Goal: Navigation & Orientation: Understand site structure

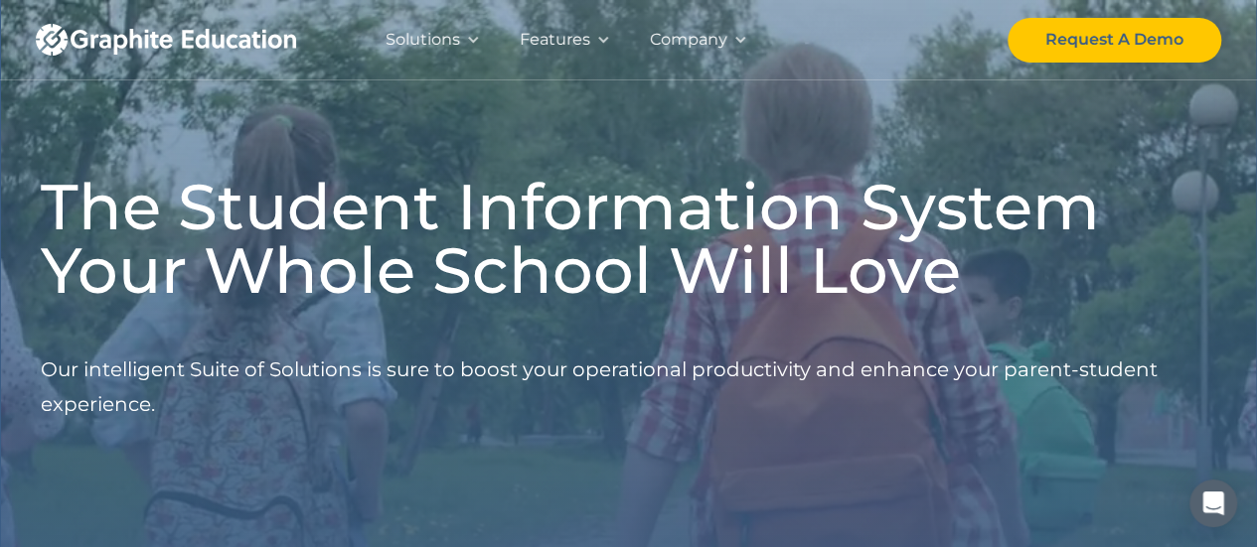
click at [726, 41] on div "Company" at bounding box center [698, 39] width 137 height 79
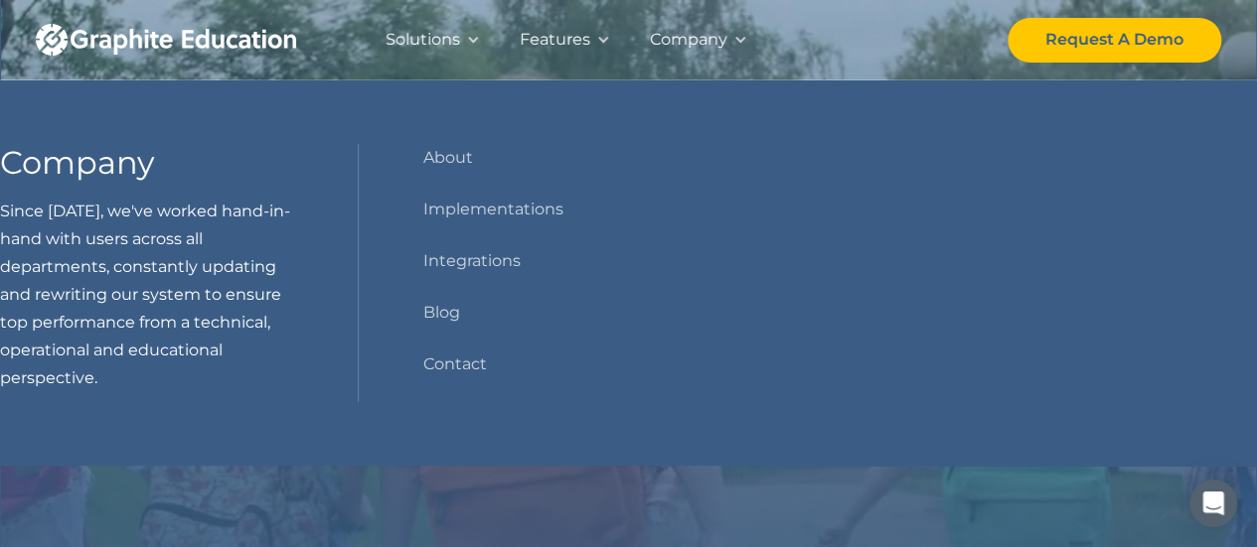
click at [791, 37] on div "Solutions Our Solutions Genius Education's full suite provides solutions for al…" at bounding box center [628, 39] width 1185 height 79
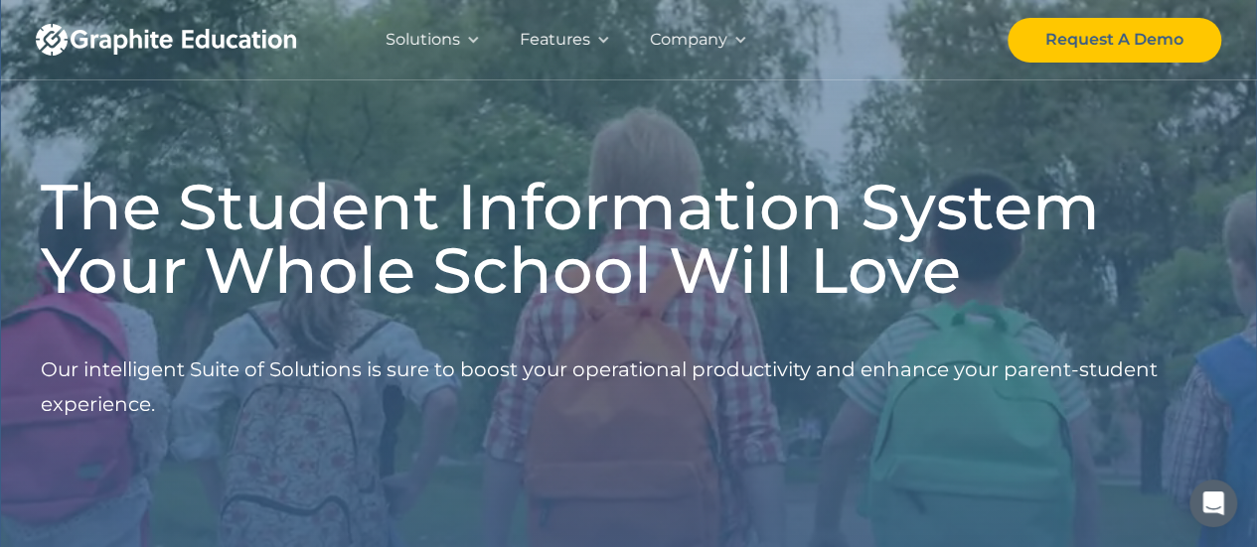
click at [600, 47] on div "Features" at bounding box center [565, 39] width 130 height 79
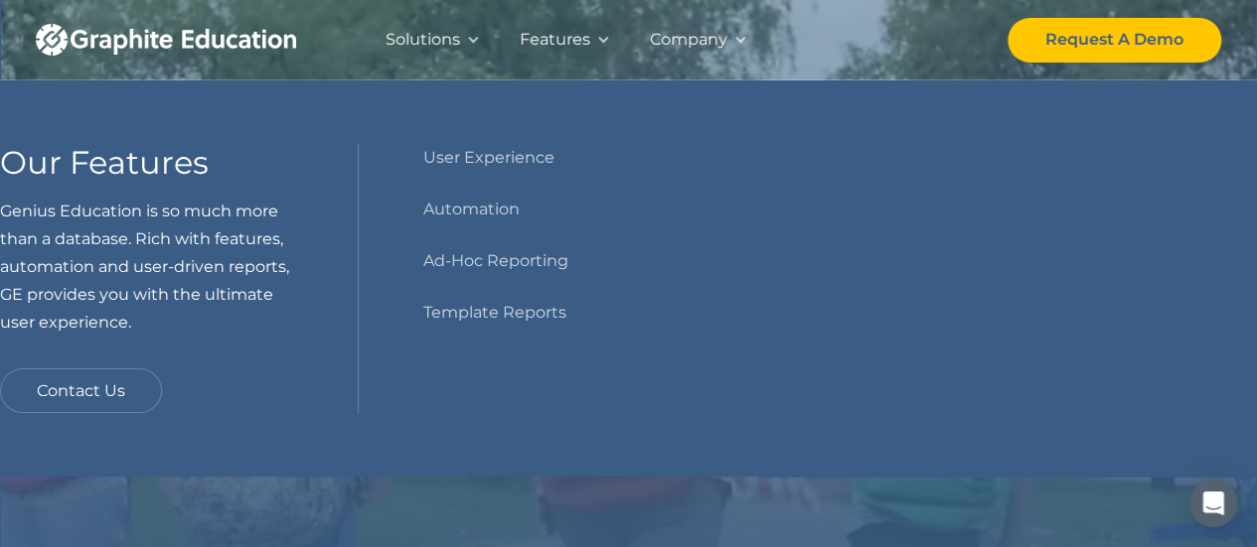
click at [714, 37] on div "Company" at bounding box center [689, 40] width 78 height 28
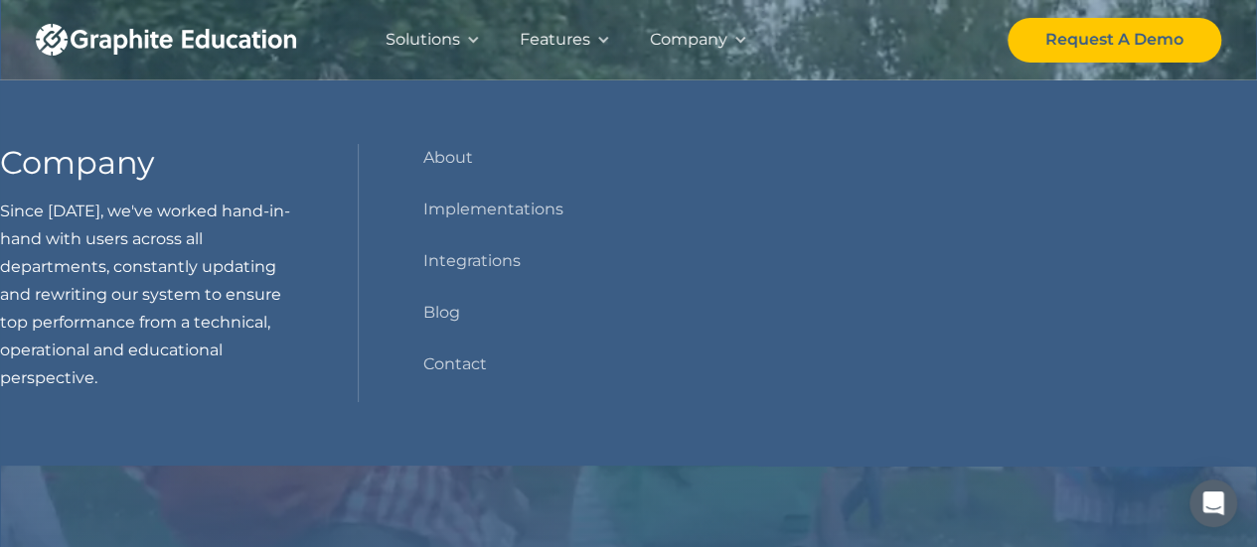
click at [472, 40] on div at bounding box center [473, 40] width 14 height 14
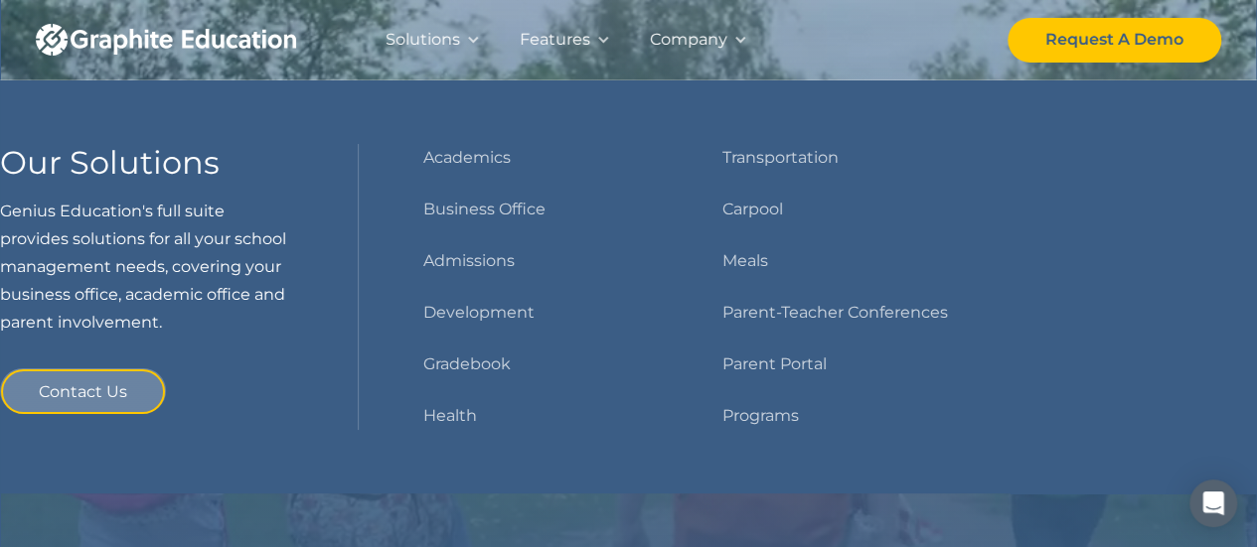
click at [796, 49] on div "Solutions Our Solutions Genius Education's full suite provides solutions for al…" at bounding box center [628, 39] width 1185 height 79
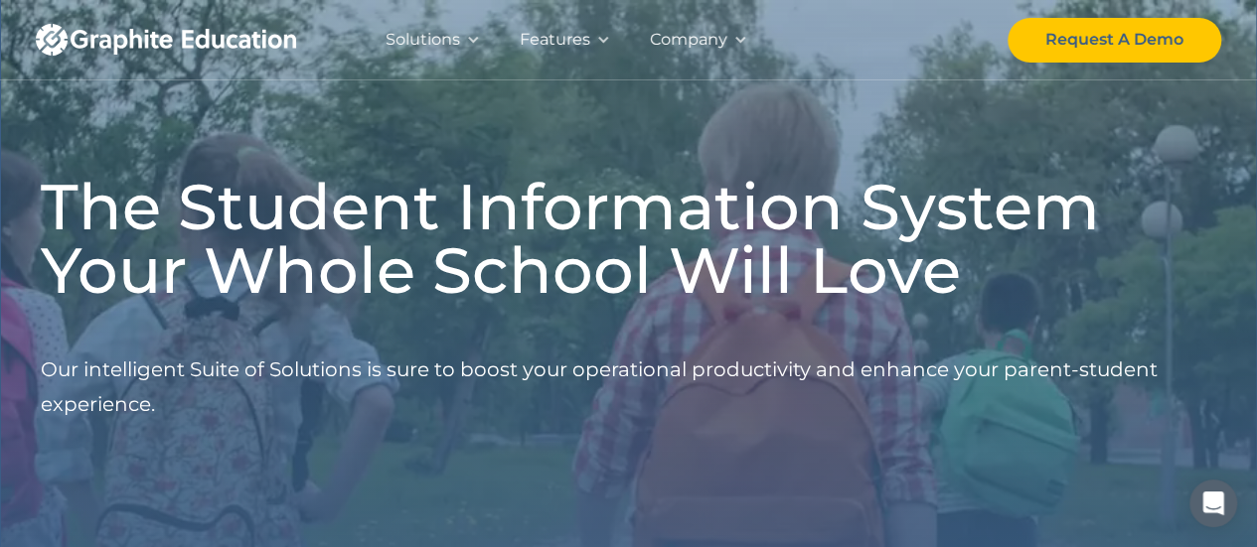
click at [202, 27] on img "home" at bounding box center [166, 40] width 260 height 32
